Goal: Transaction & Acquisition: Purchase product/service

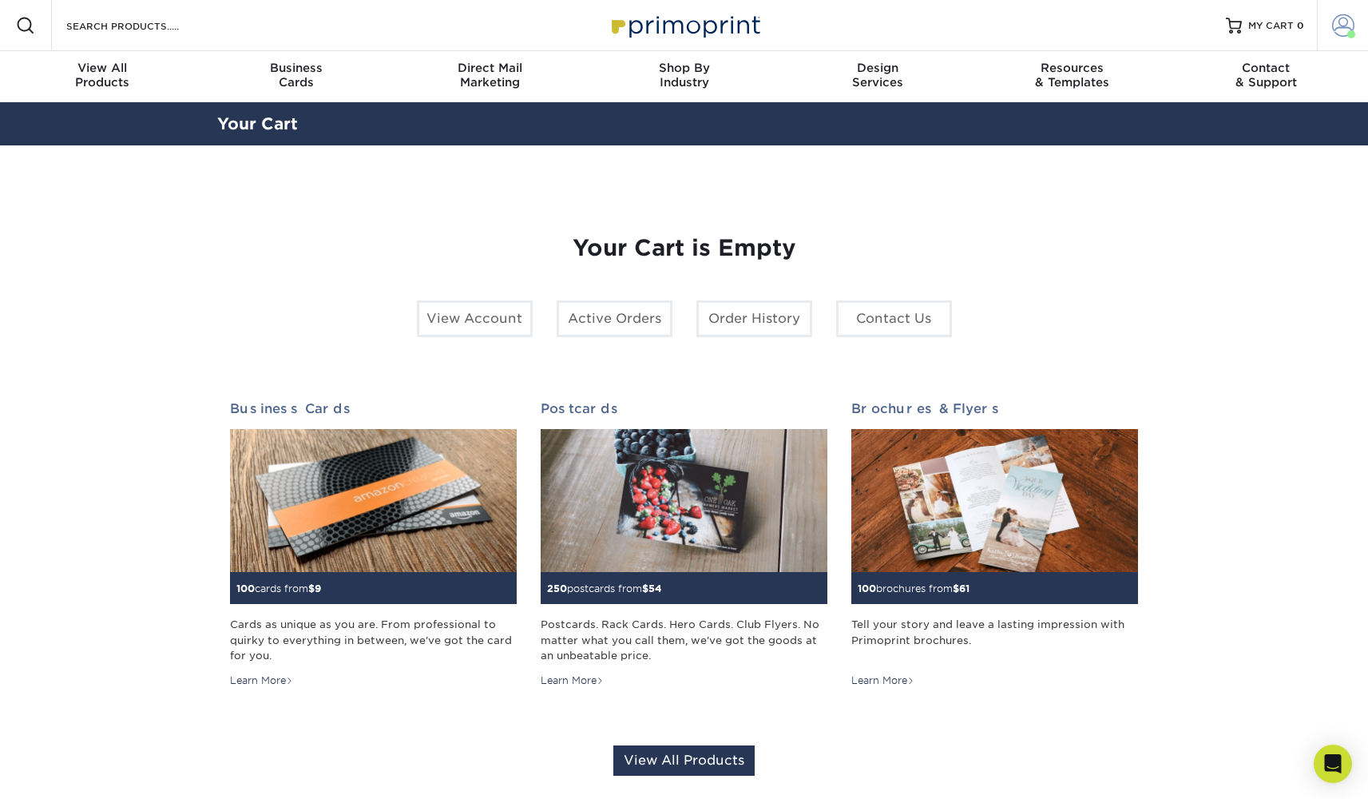
click at [1338, 31] on span at bounding box center [1344, 25] width 22 height 22
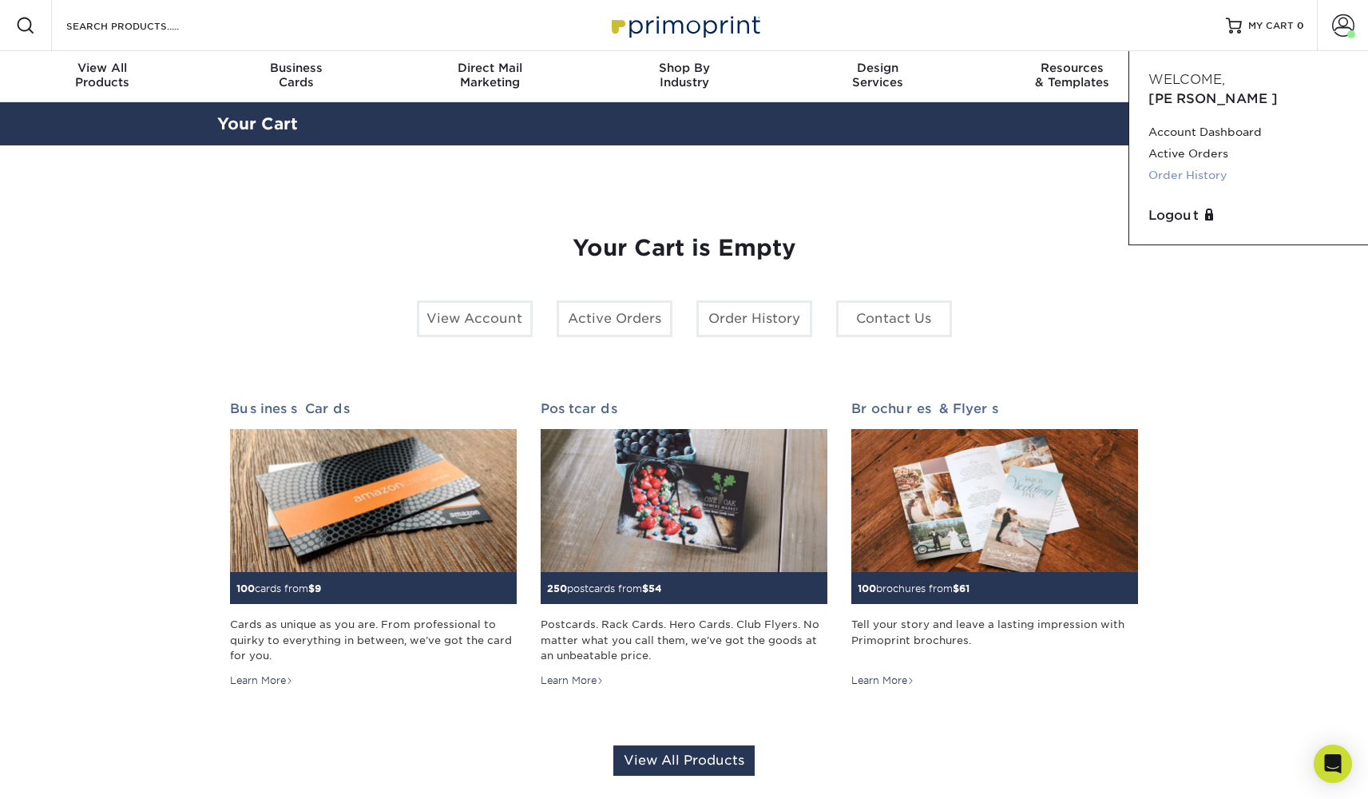
click at [1209, 165] on link "Order History" at bounding box center [1249, 176] width 201 height 22
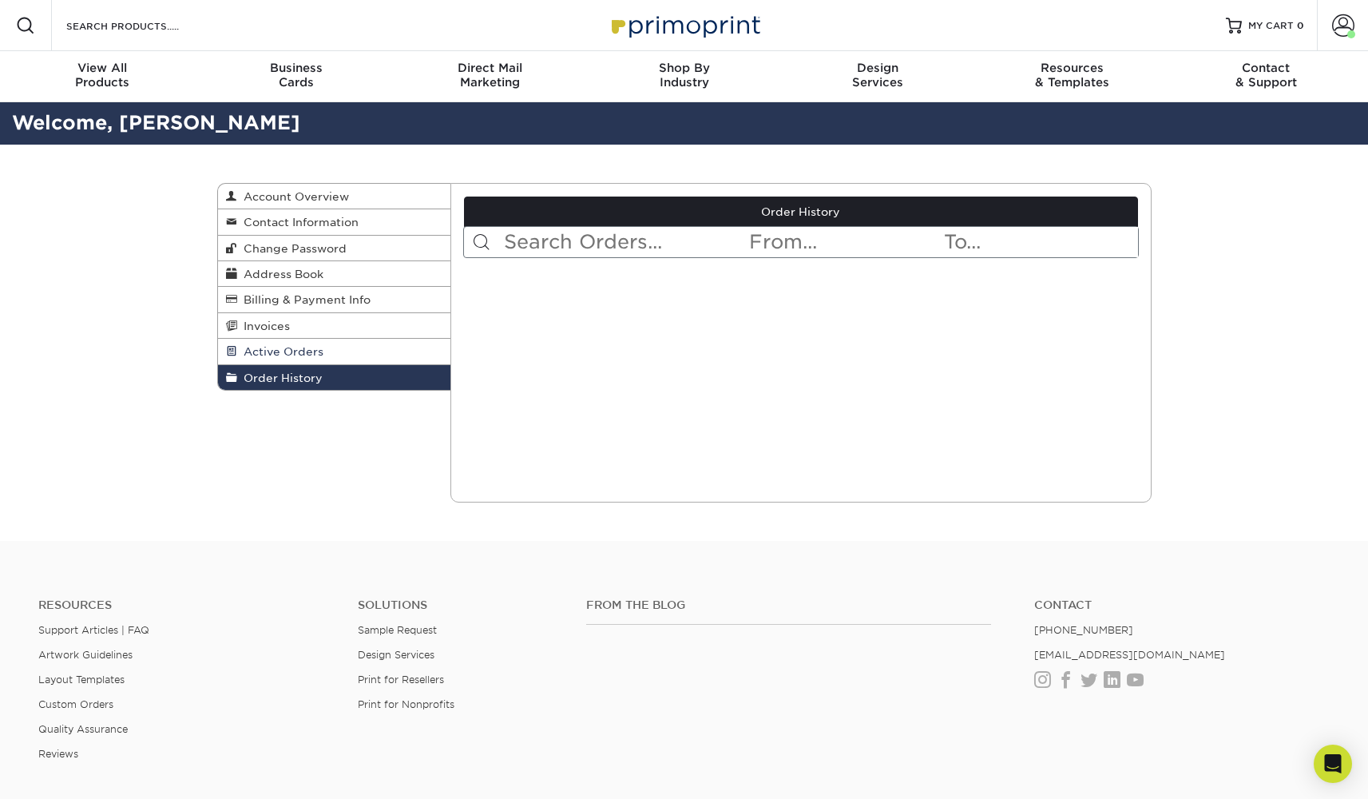
click at [312, 349] on span "Active Orders" at bounding box center [280, 351] width 86 height 13
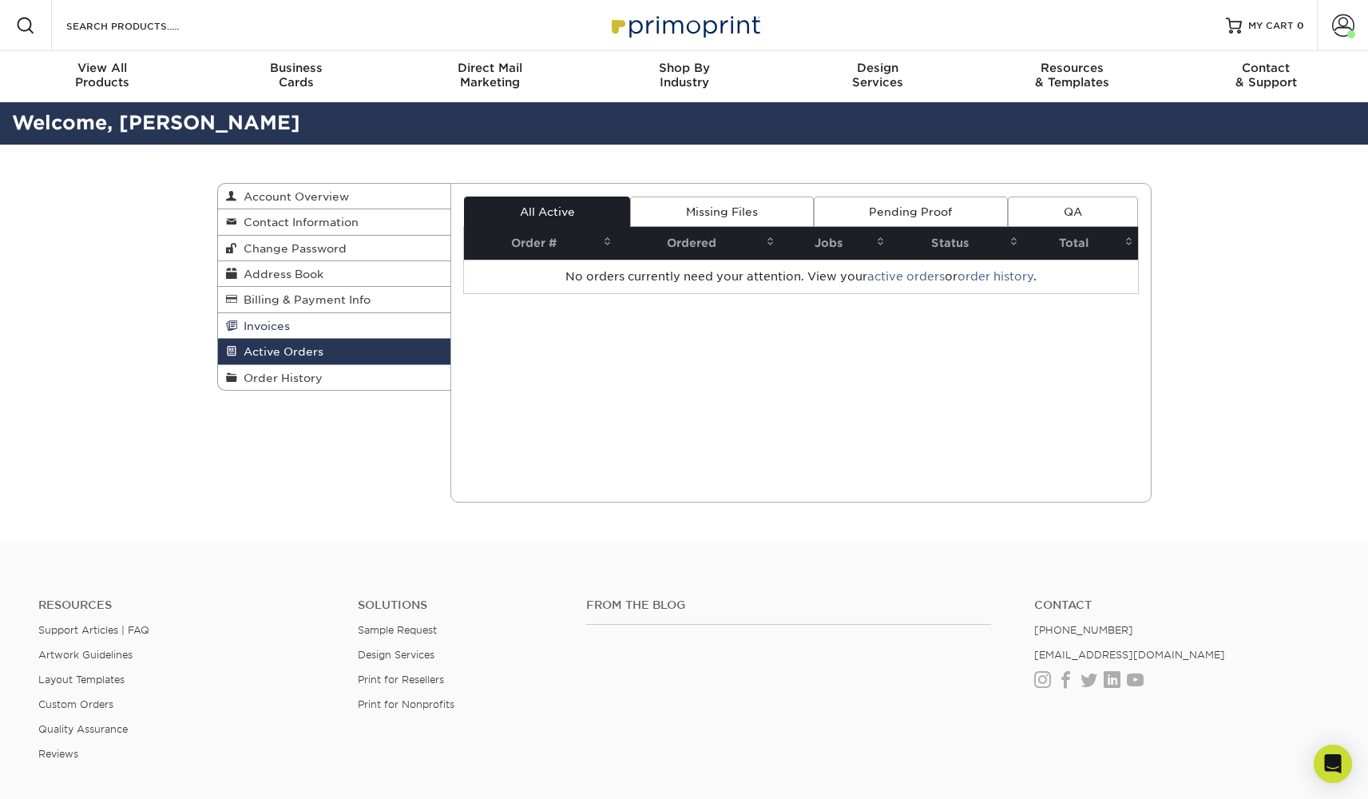
click at [299, 332] on link "Invoices" at bounding box center [334, 326] width 233 height 26
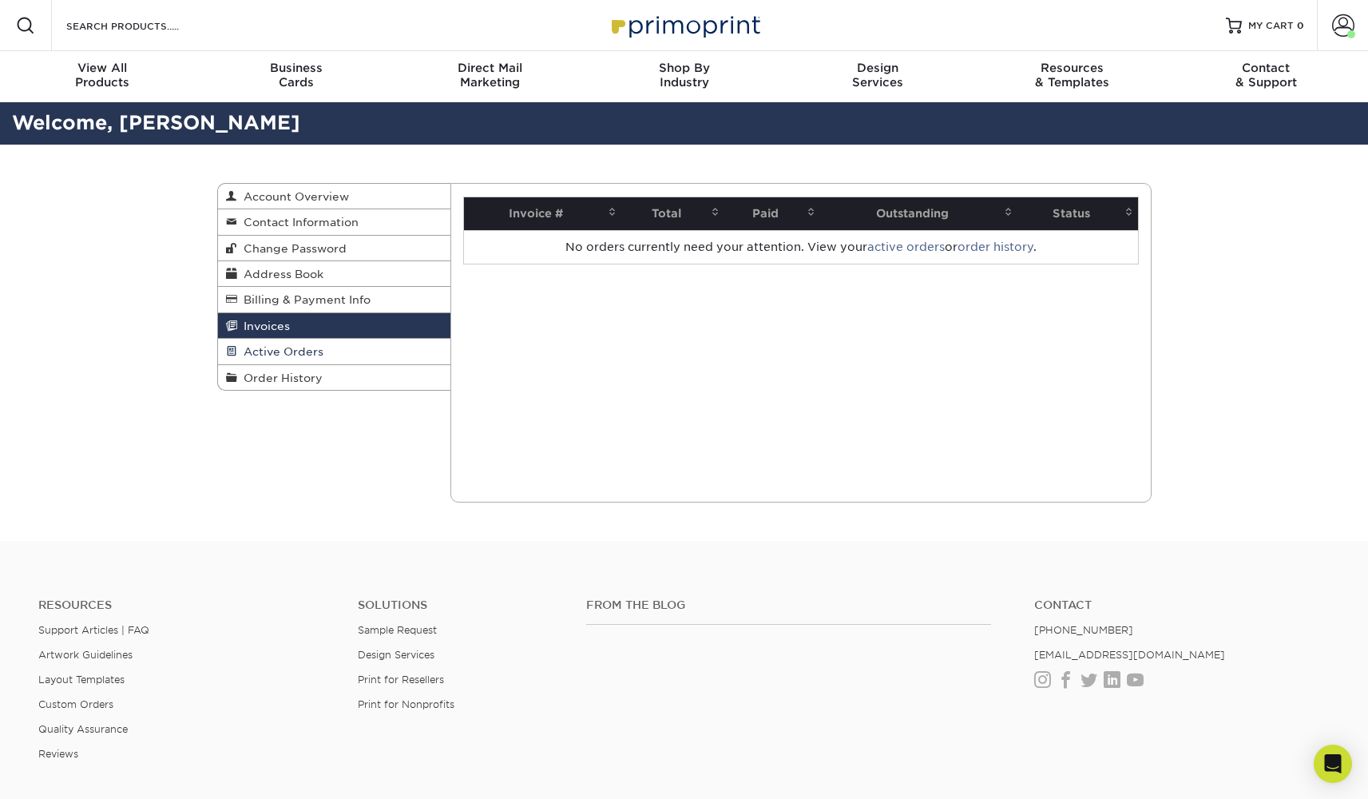
click at [300, 348] on span "Active Orders" at bounding box center [280, 351] width 86 height 13
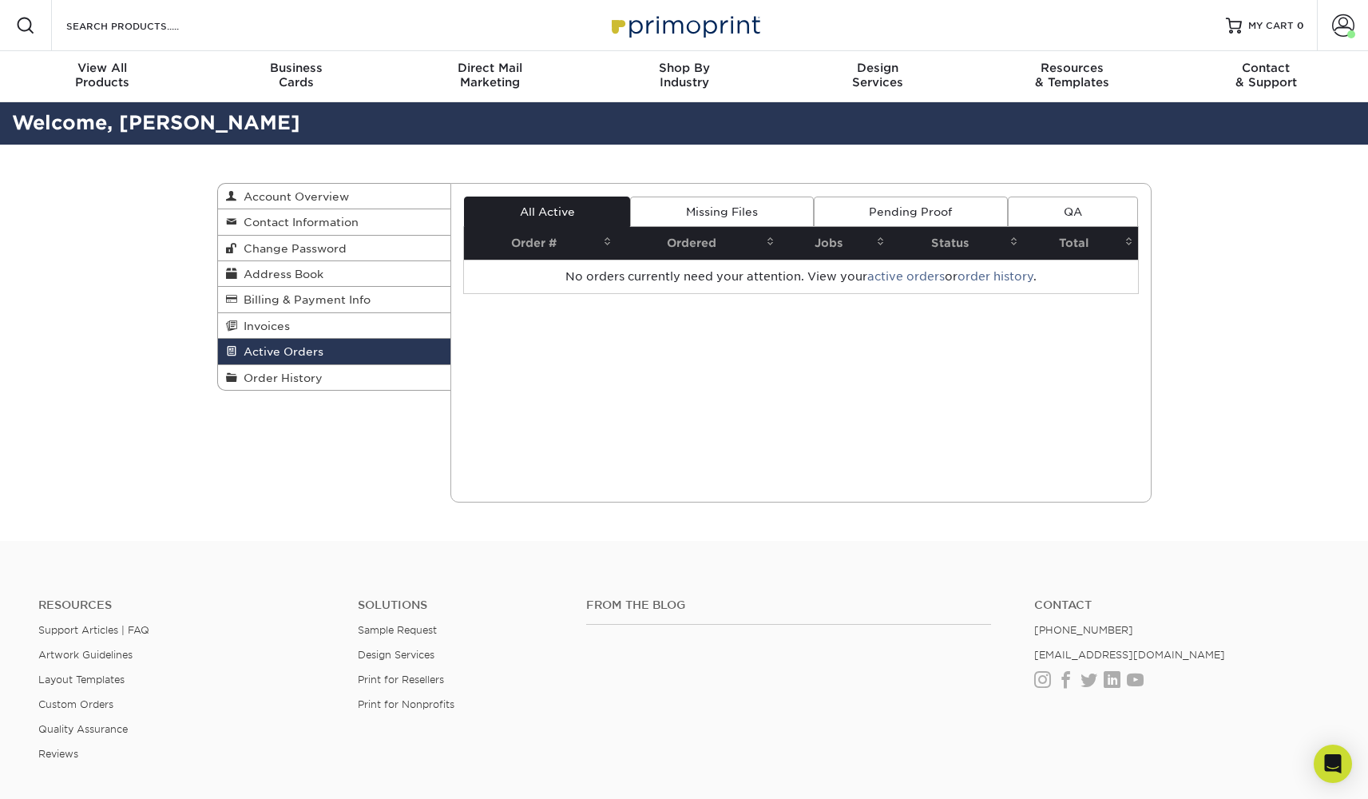
click at [298, 339] on link "Active Orders" at bounding box center [334, 352] width 233 height 26
click at [296, 326] on link "Invoices" at bounding box center [334, 326] width 233 height 26
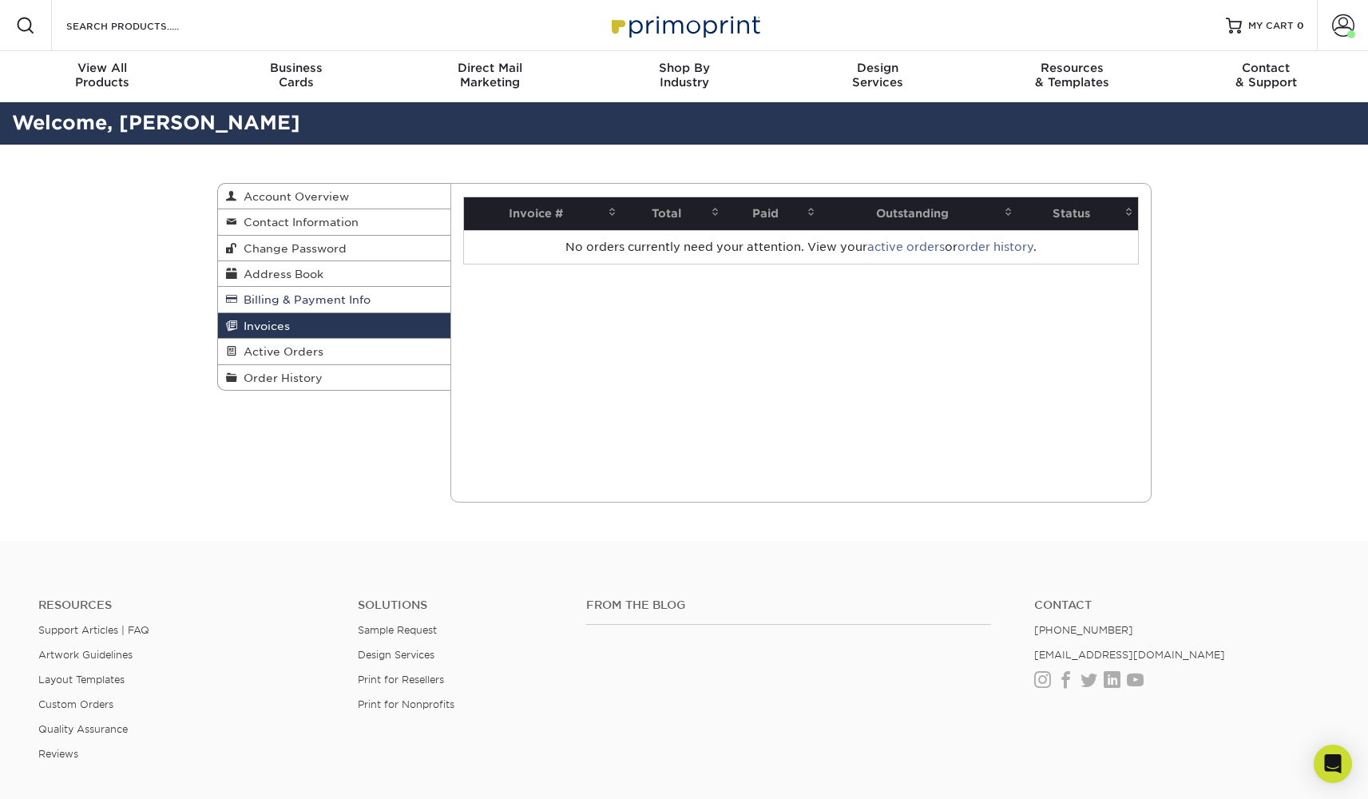
click at [312, 307] on link "Billing & Payment Info" at bounding box center [334, 300] width 233 height 26
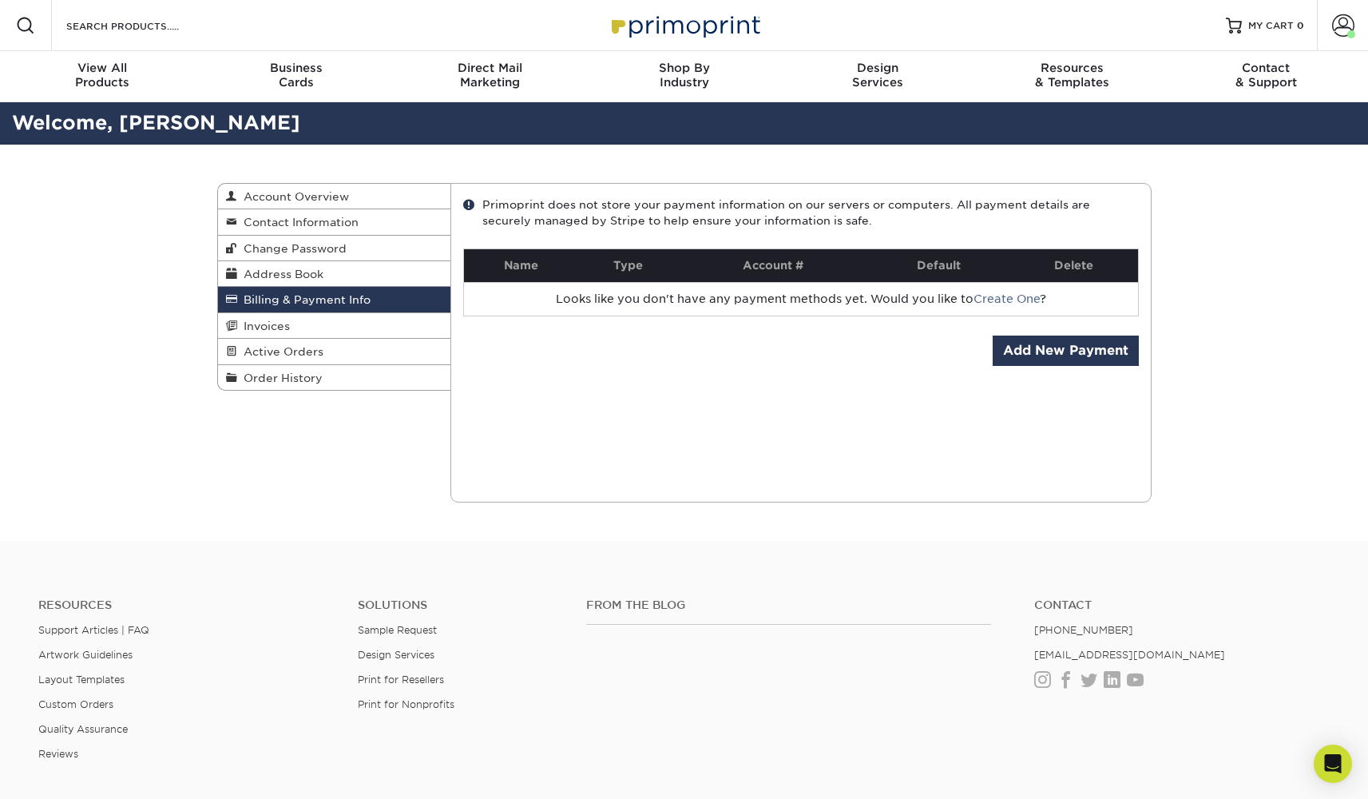
click at [319, 288] on link "Billing & Payment Info" at bounding box center [334, 300] width 233 height 26
click at [323, 270] on link "Address Book" at bounding box center [334, 274] width 233 height 26
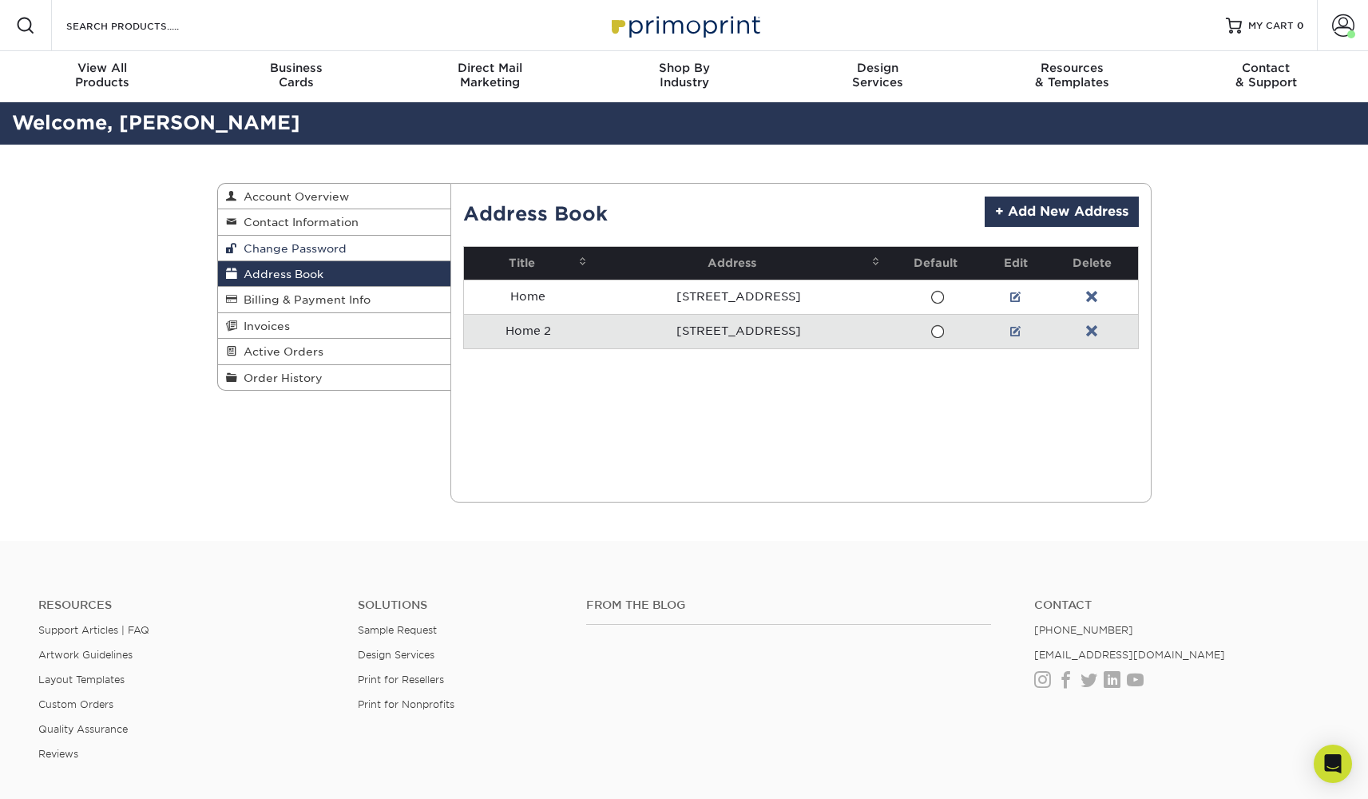
click at [340, 248] on span "Change Password" at bounding box center [291, 248] width 109 height 13
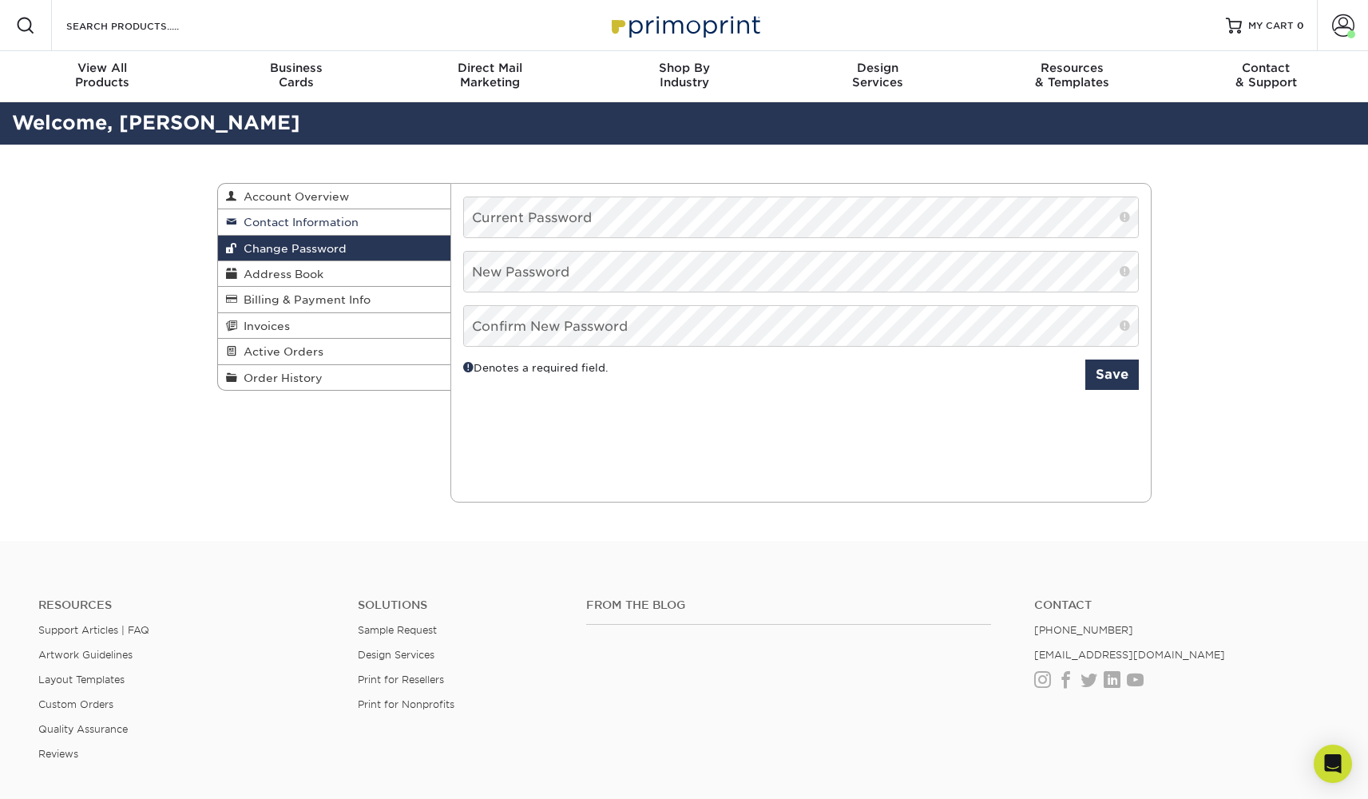
click at [346, 220] on span "Contact Information" at bounding box center [297, 222] width 121 height 13
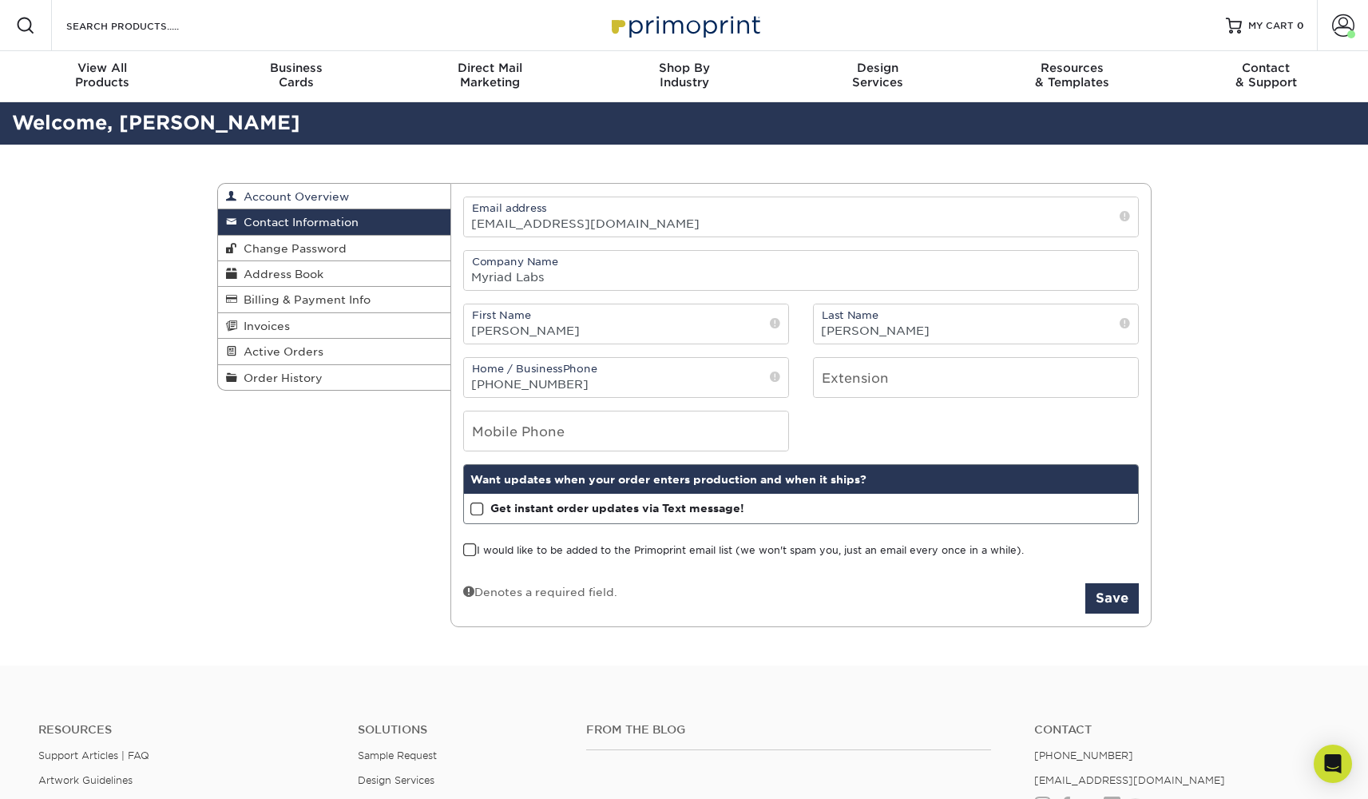
click at [354, 195] on link "Account Overview" at bounding box center [334, 197] width 233 height 26
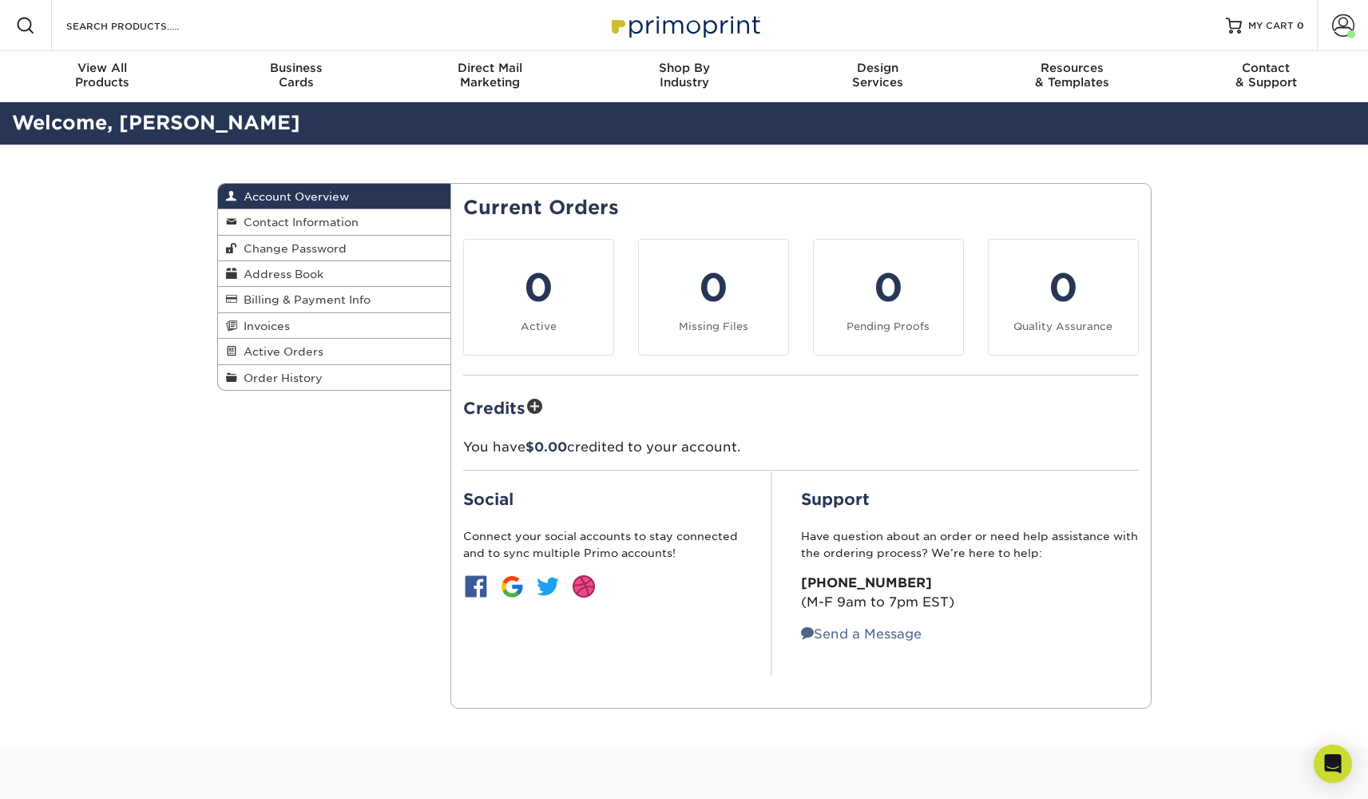
click at [762, 187] on div "Current Orders 0 Active 0 Missing Files" at bounding box center [801, 446] width 701 height 526
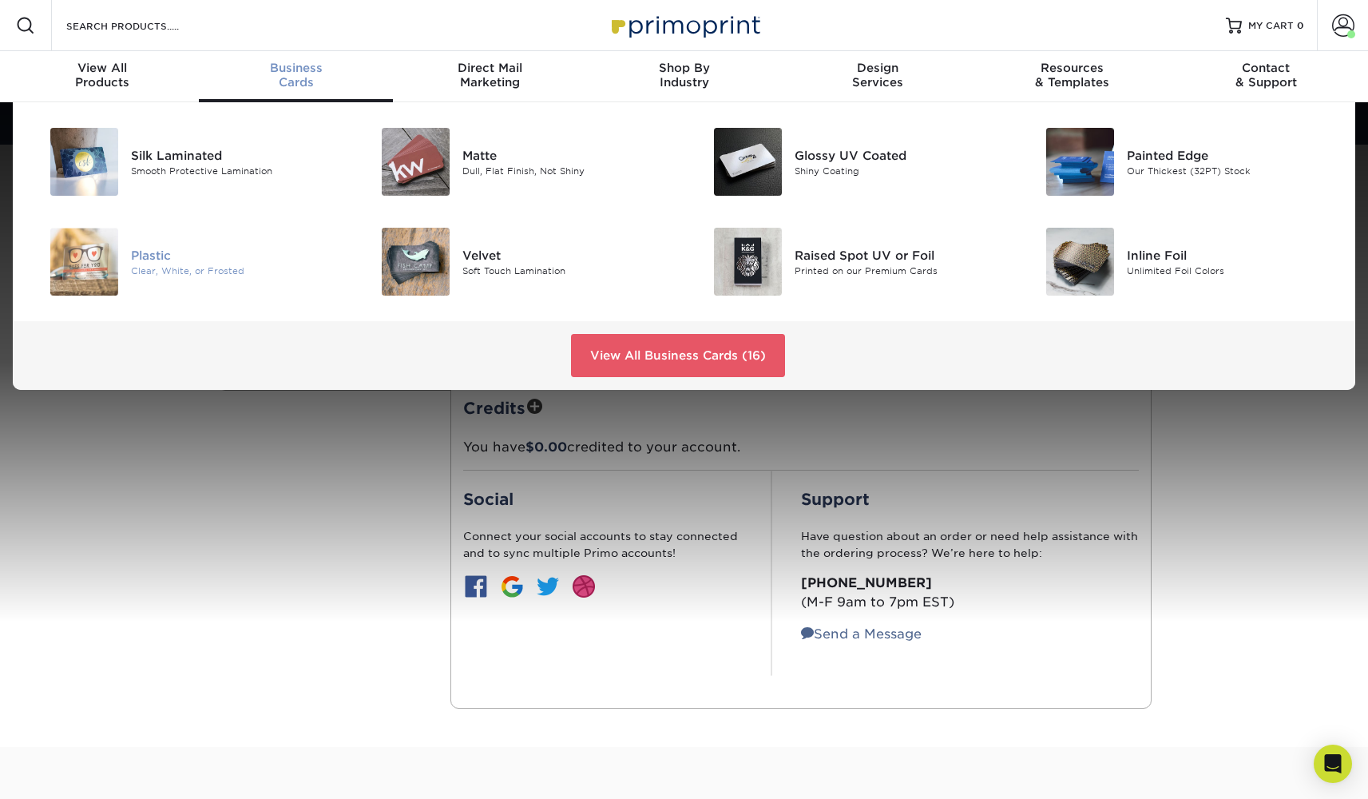
click at [189, 256] on div "Plastic" at bounding box center [235, 255] width 209 height 18
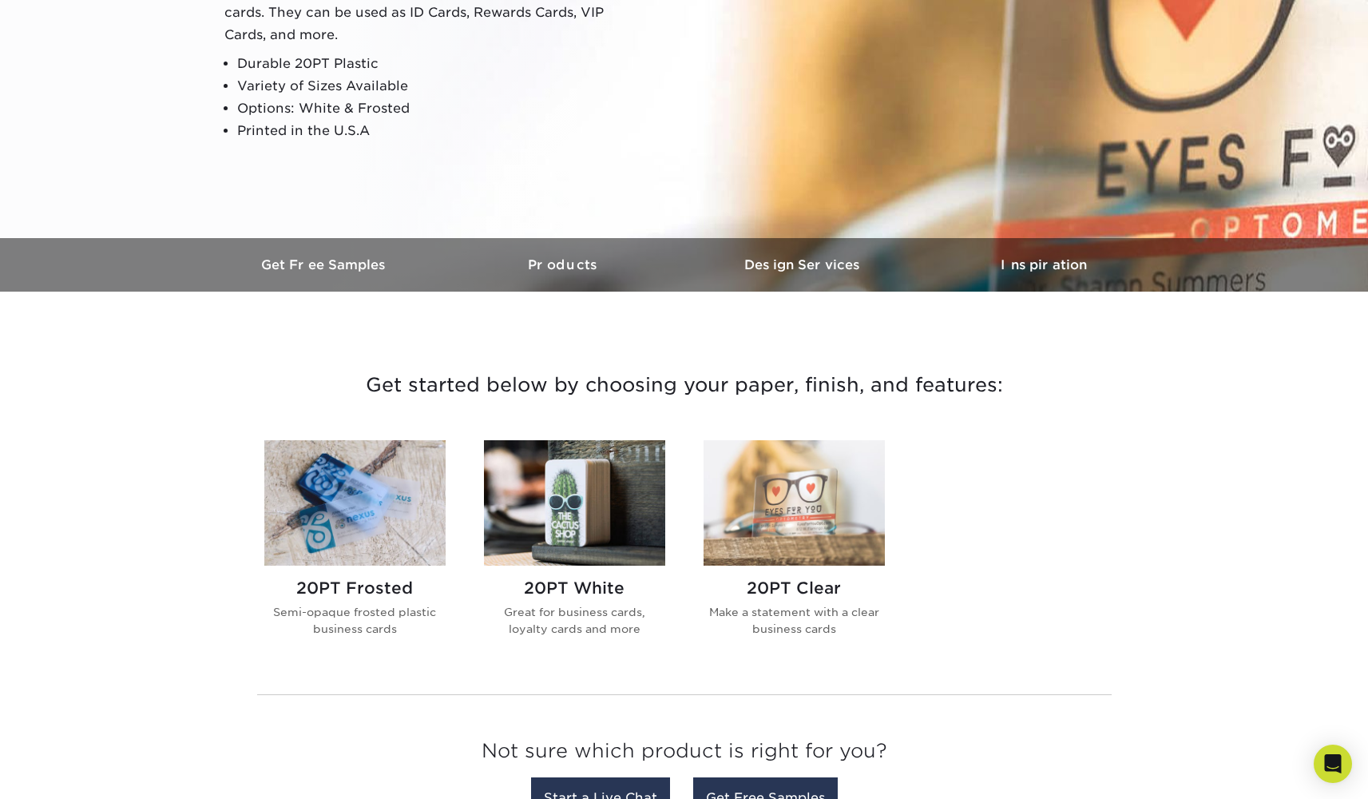
scroll to position [512, 0]
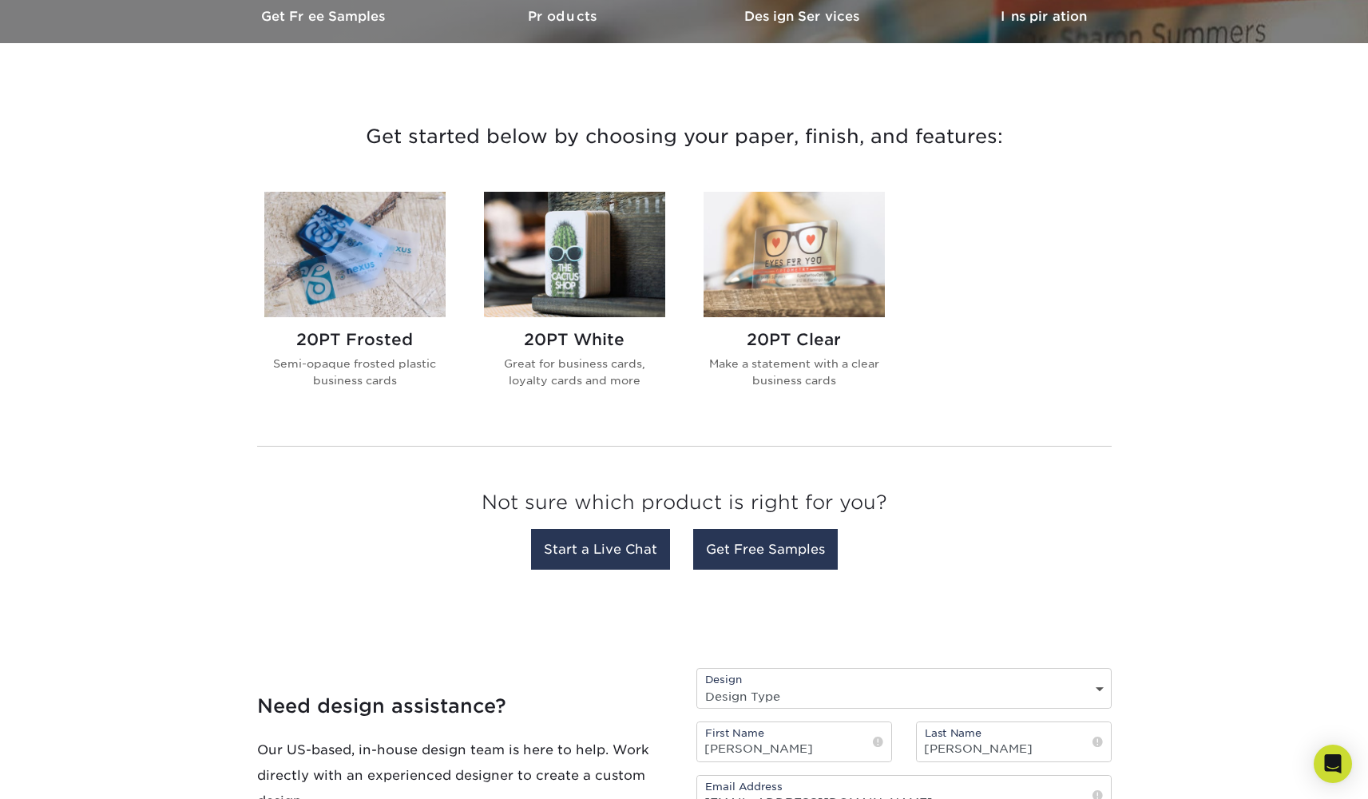
click at [598, 285] on img at bounding box center [574, 254] width 181 height 125
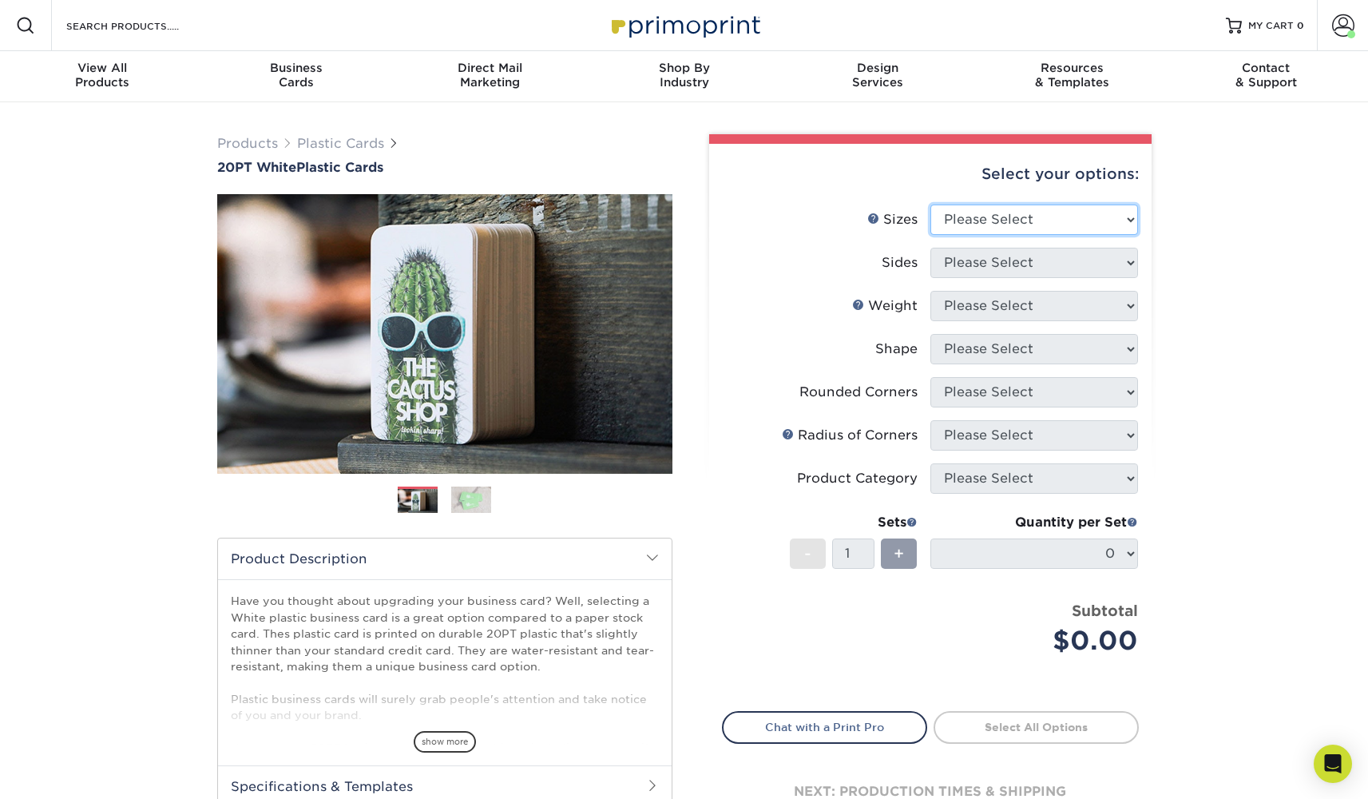
select select "2.00x3.50"
select select "32d3c223-f82c-492b-b915-ba065a00862f"
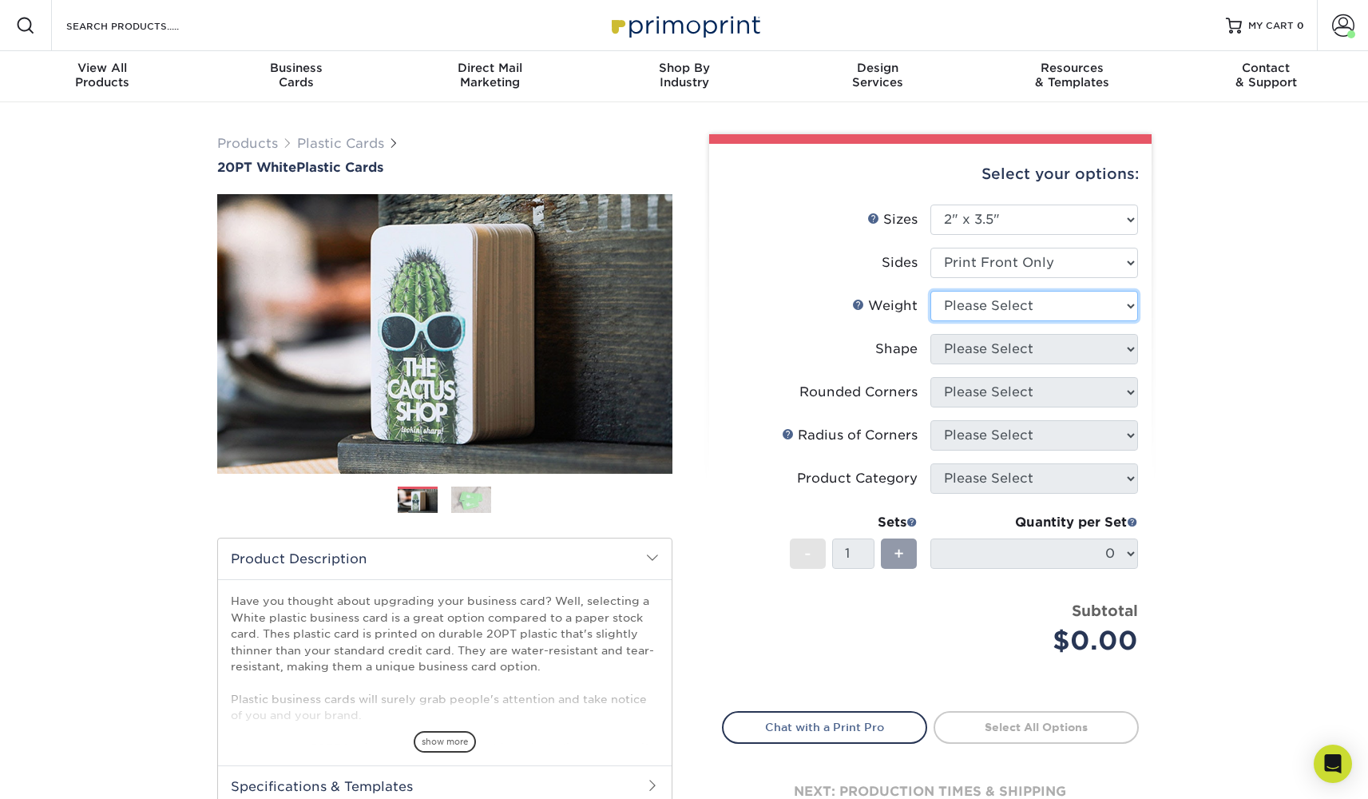
select select "20PT White Plastic"
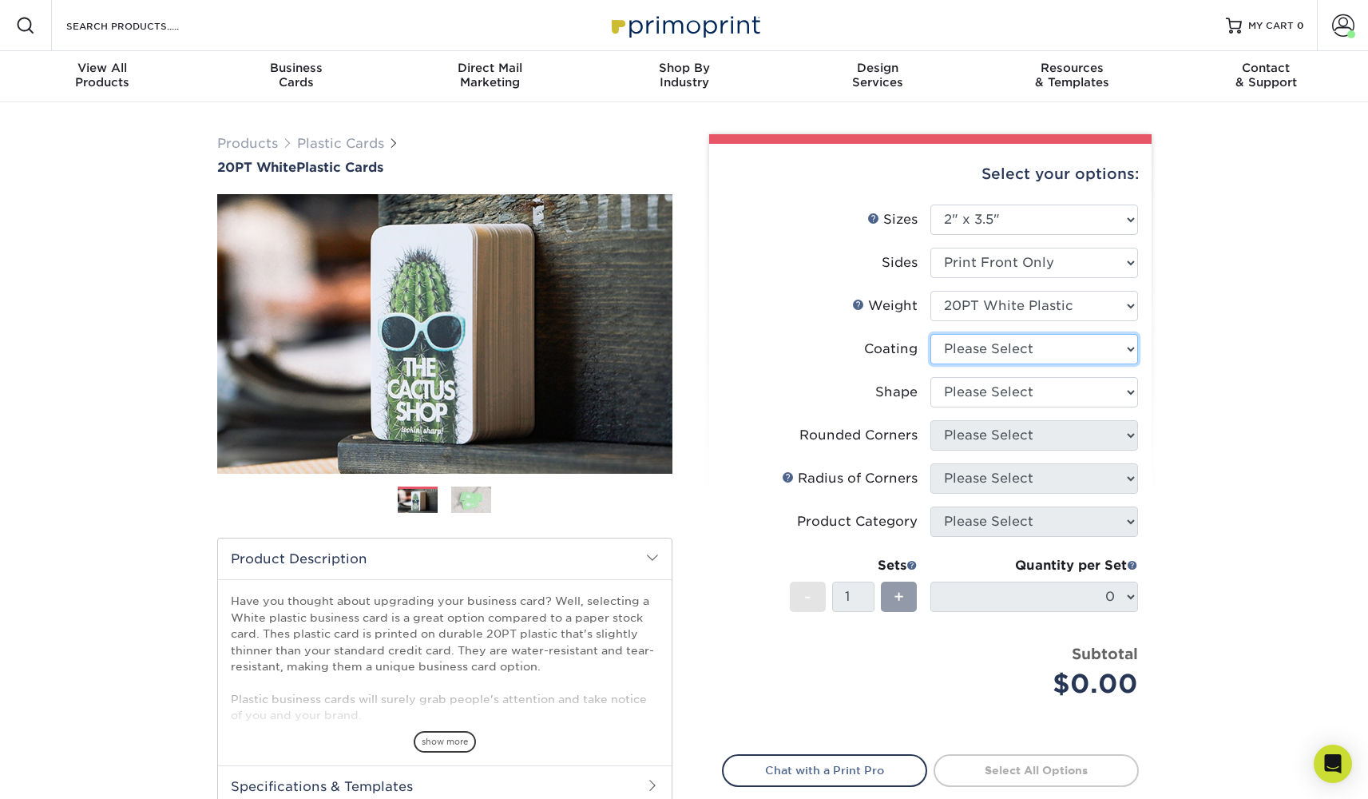
select select "3e7618de-abca-4bda-9f97-8b9129e913d8"
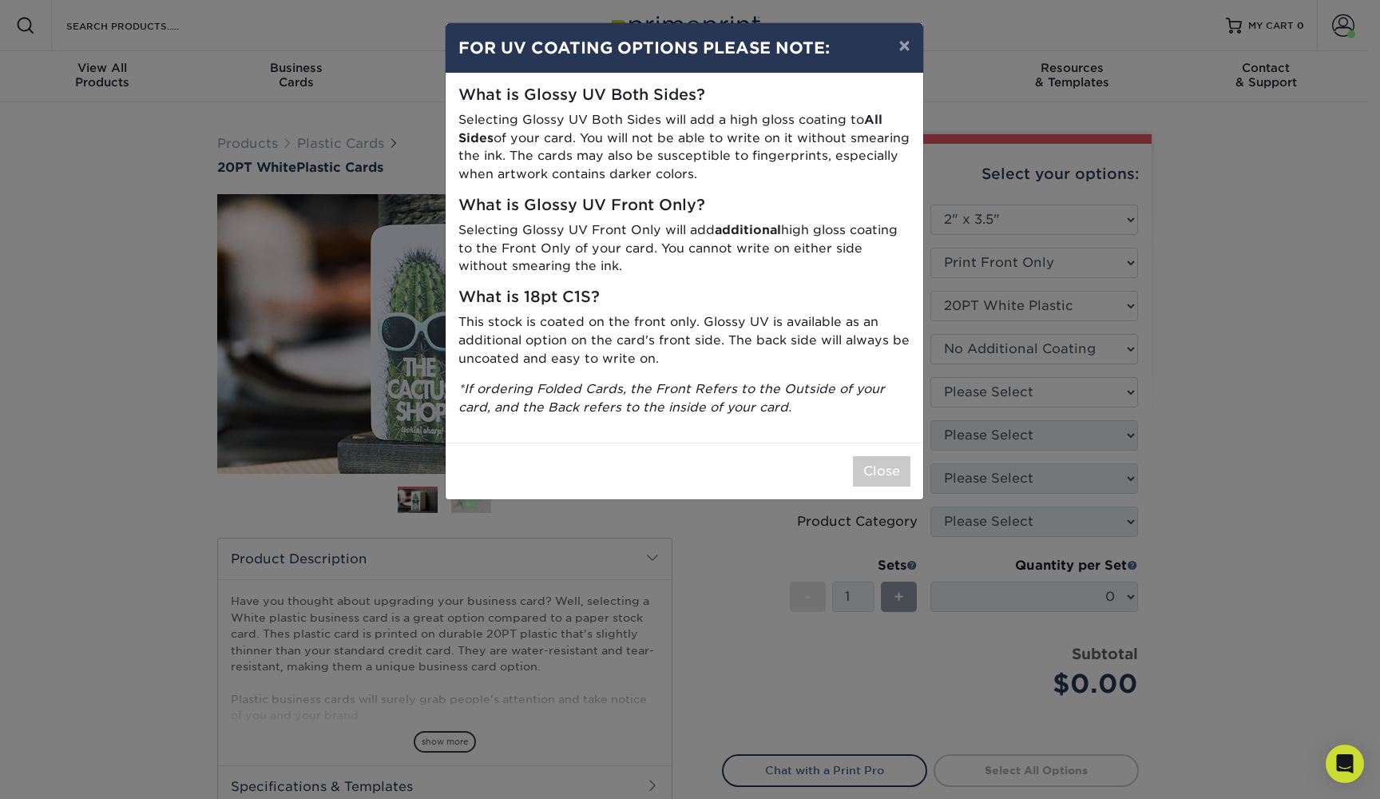
click at [1081, 391] on div "× FOR UV COATING OPTIONS PLEASE NOTE: What is Glossy UV Both Sides? Selecting G…" at bounding box center [690, 399] width 1380 height 799
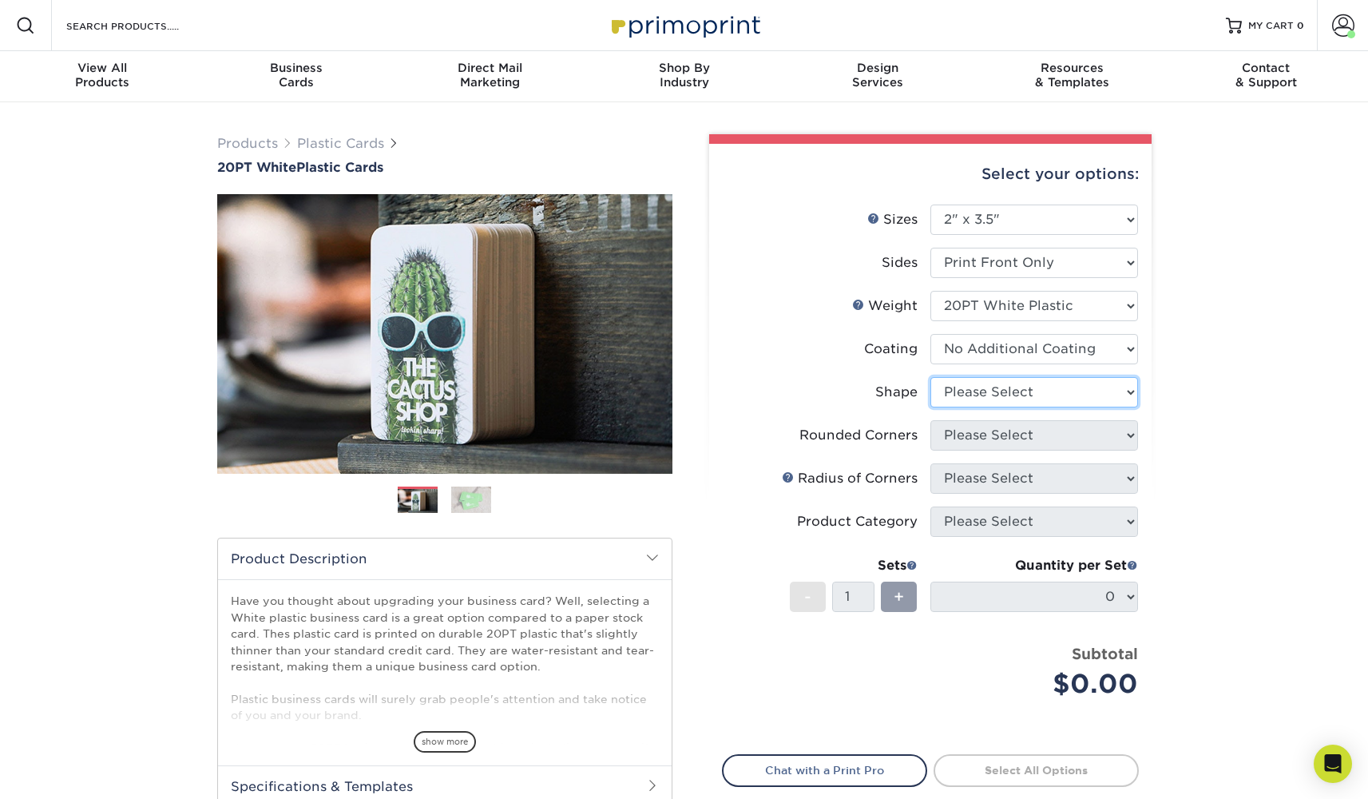
select select "standard"
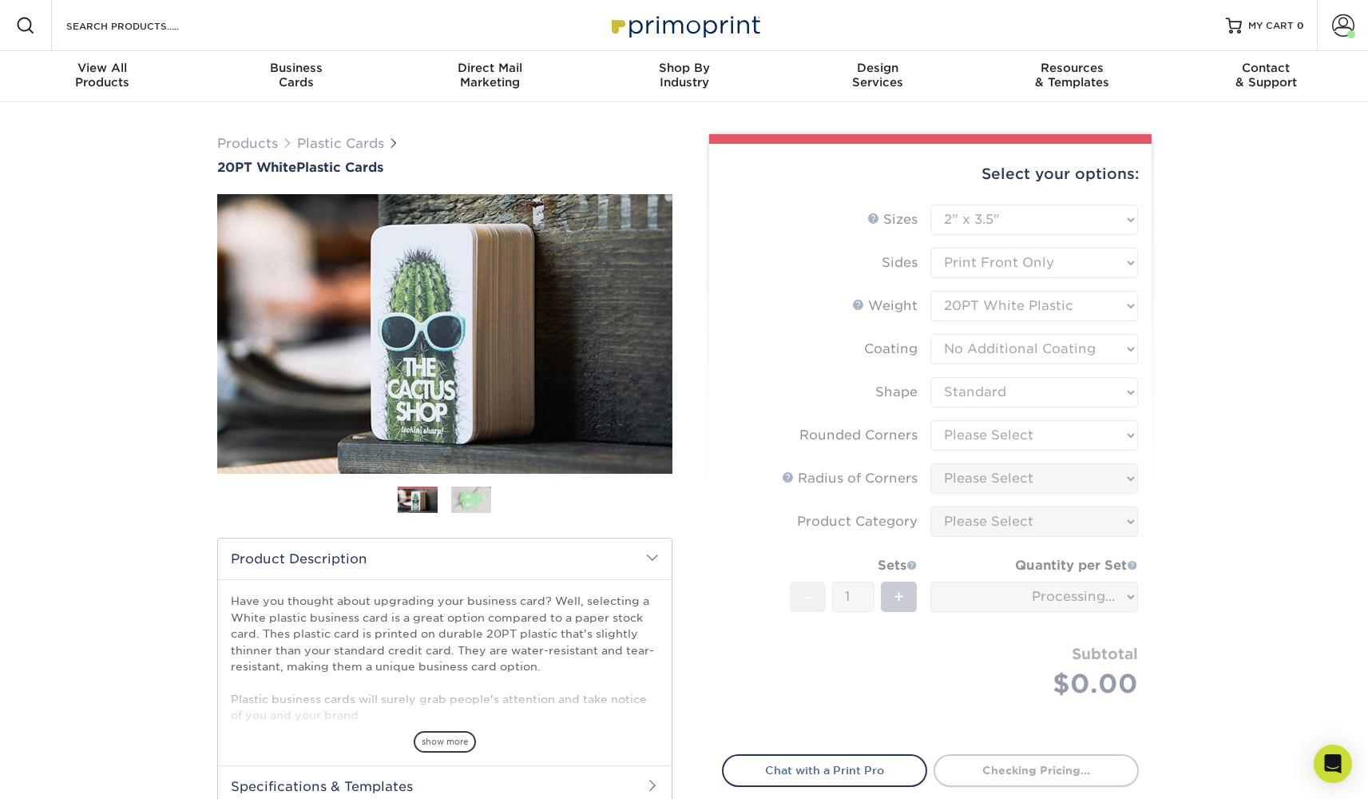
click at [1030, 433] on form "Sizes Help Sizes Please Select 2" x 3.5" 2" x 8" 2.12" x 3.375" 2.5" x 2.5" 4.2…" at bounding box center [930, 470] width 417 height 531
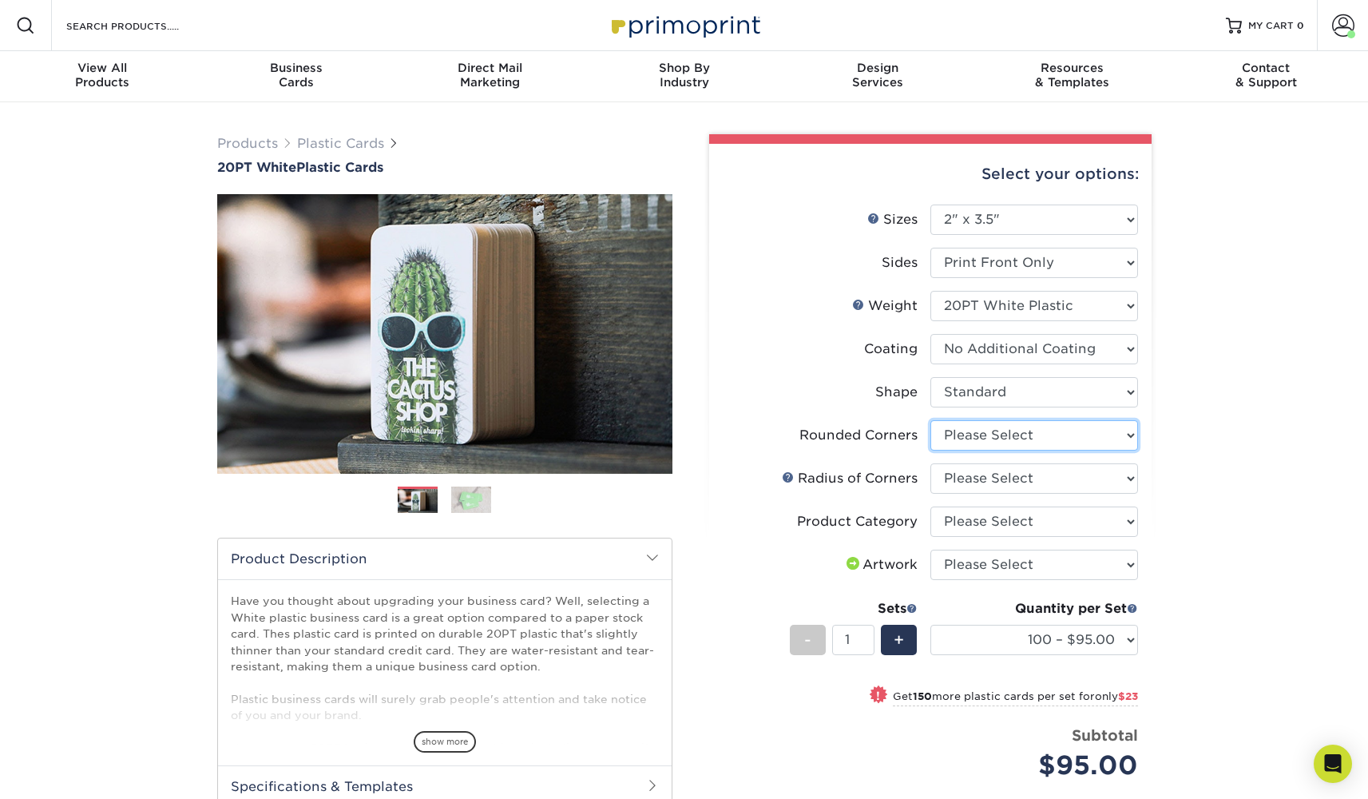
select select "7672df9e-0e0a-464d-8e1f-920c575e4da3"
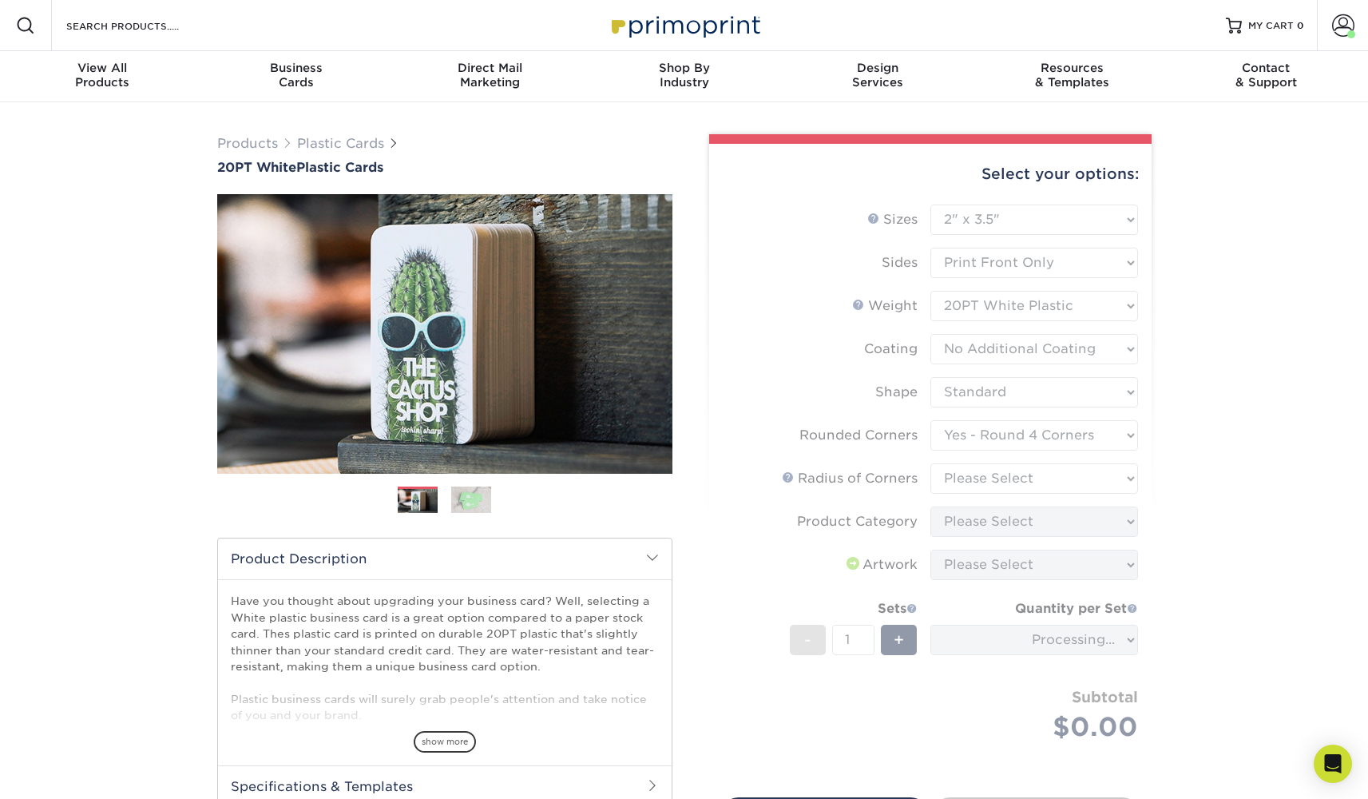
click at [1043, 473] on form "Sizes Help Sizes Please Select 2" x 3.5" 2" x 8" 2.12" x 3.375" 2.5" x 2.5" 4.2…" at bounding box center [930, 492] width 417 height 574
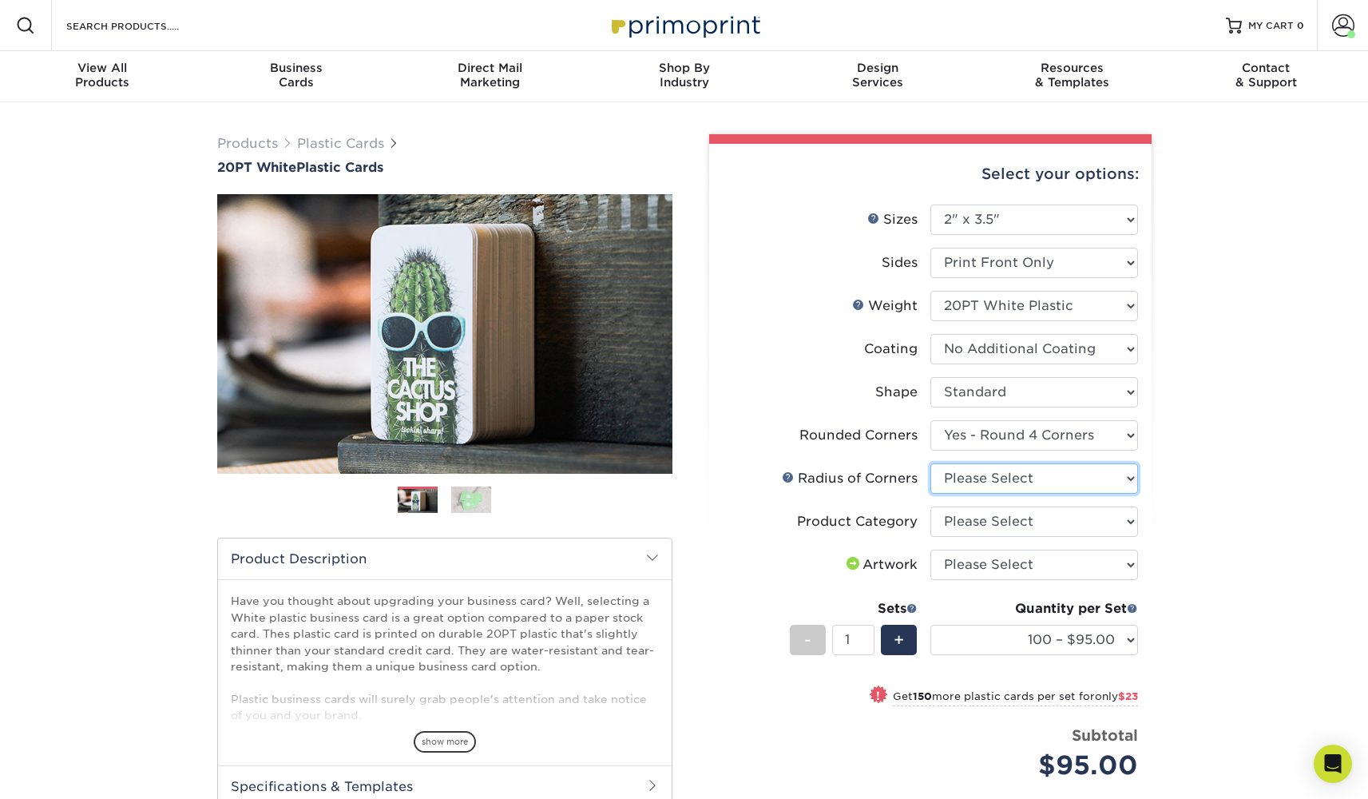
select select "589680c7-ee9a-431b-9d12-d7aeb1386a97"
select select "3b5148f1-0588-4f88-a218-97bcfdce65c1"
select select "upload"
click at [1208, 544] on div "Products Plastic Cards 20PT White Plastic Cards Previous Next and" at bounding box center [684, 561] width 1368 height 919
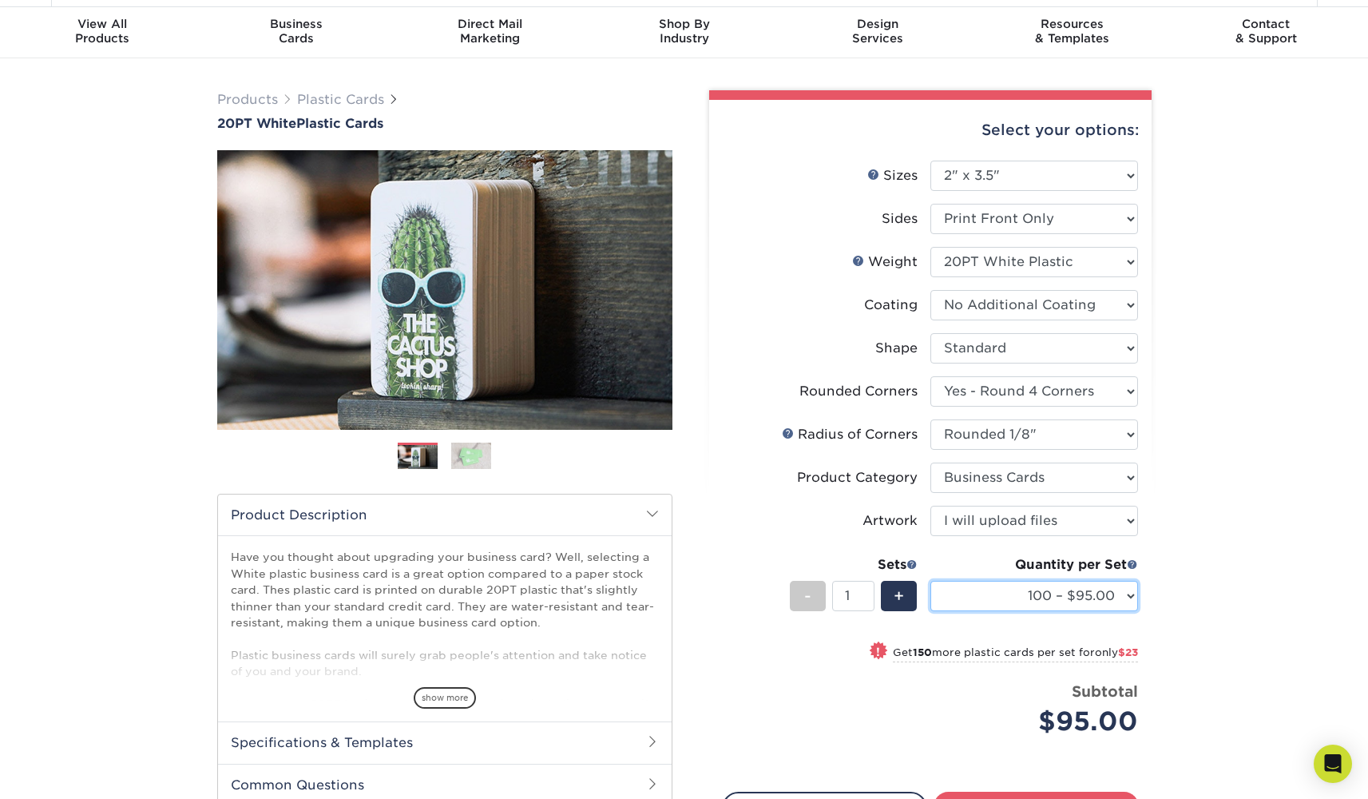
select select "500 – $143.00"
click at [1202, 581] on div "Products Plastic Cards 20PT White Plastic Cards Previous Next and" at bounding box center [684, 517] width 1368 height 919
click at [1201, 530] on div "Products Plastic Cards 20PT White Plastic Cards Previous Next and" at bounding box center [684, 517] width 1368 height 919
